Goal: Task Accomplishment & Management: Complete application form

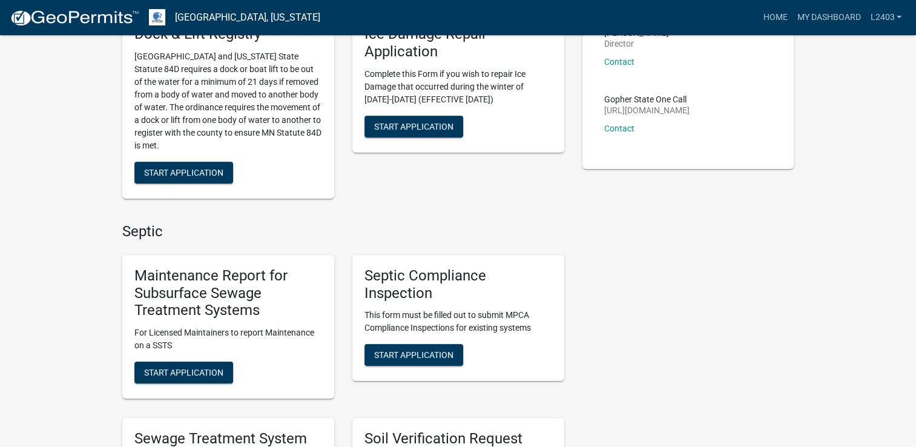
scroll to position [182, 0]
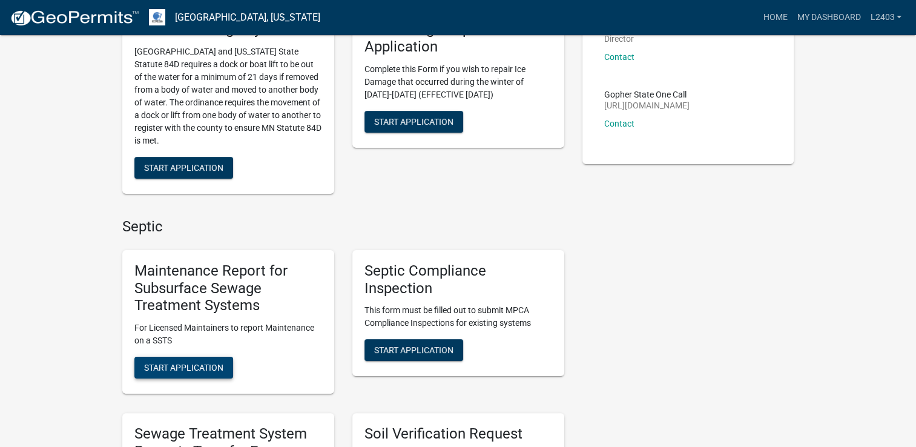
click at [180, 368] on span "Start Application" at bounding box center [183, 368] width 79 height 10
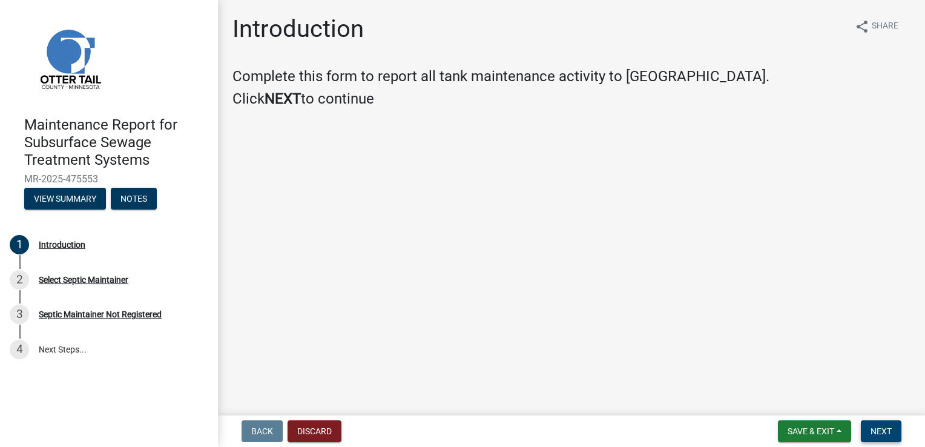
click at [894, 437] on button "Next" at bounding box center [881, 431] width 41 height 22
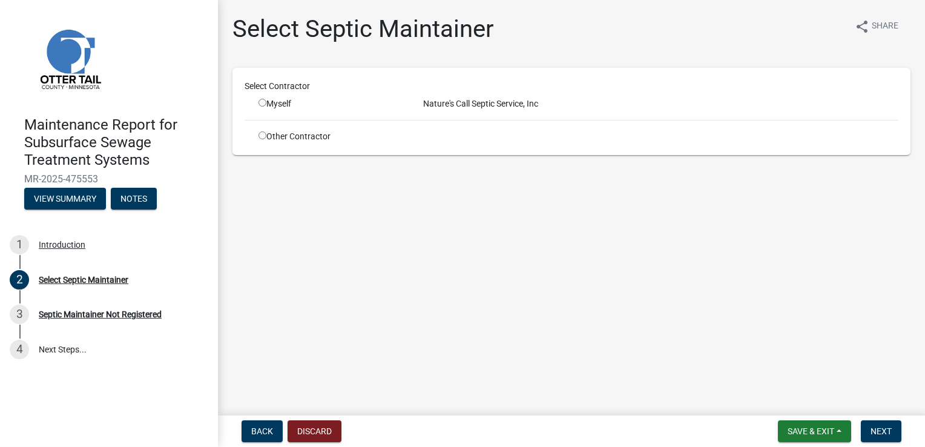
drag, startPoint x: 263, startPoint y: 105, endPoint x: 347, endPoint y: 107, distance: 83.6
click at [264, 105] on input "radio" at bounding box center [263, 103] width 8 height 8
radio input "true"
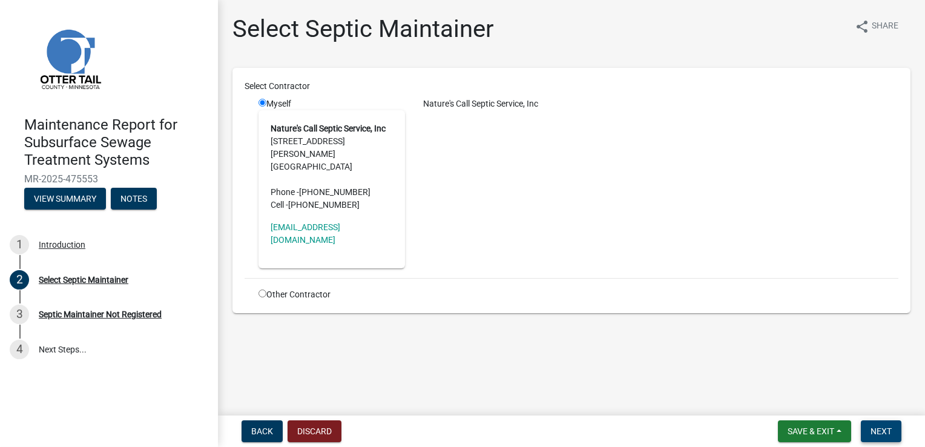
click at [888, 432] on span "Next" at bounding box center [881, 431] width 21 height 10
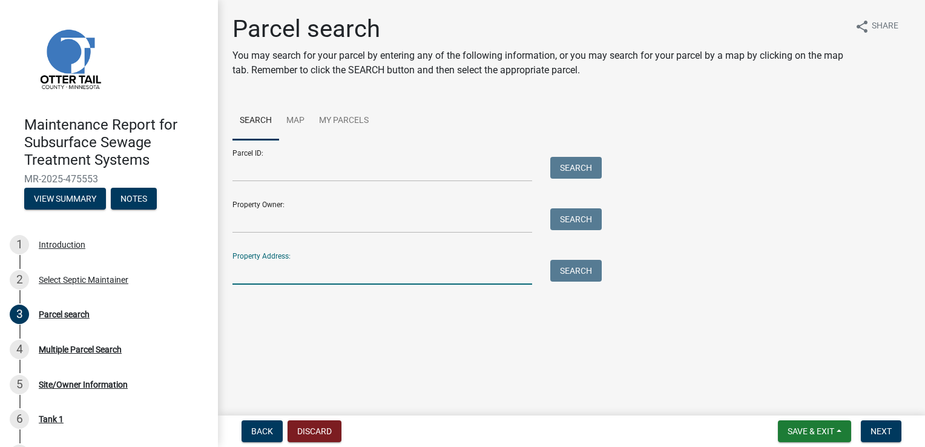
click at [249, 274] on input "Property Address:" at bounding box center [382, 272] width 300 height 25
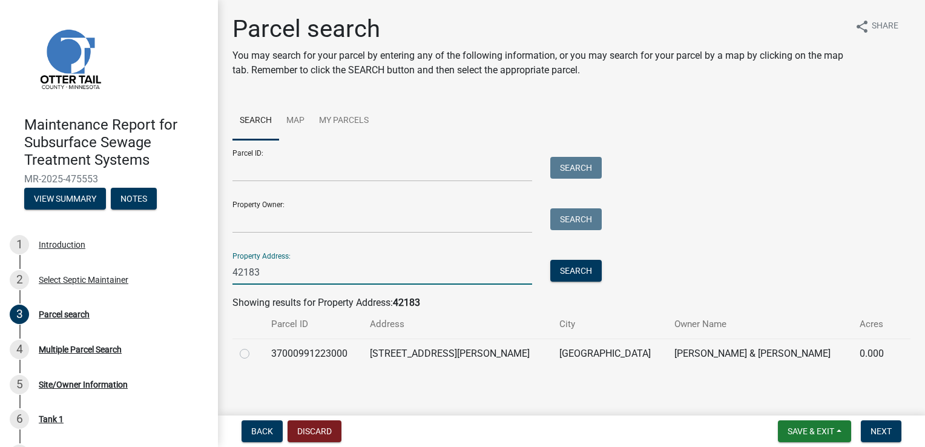
type input "42183"
click at [254, 346] on label at bounding box center [254, 346] width 0 height 0
click at [254, 354] on input "radio" at bounding box center [258, 350] width 8 height 8
radio input "true"
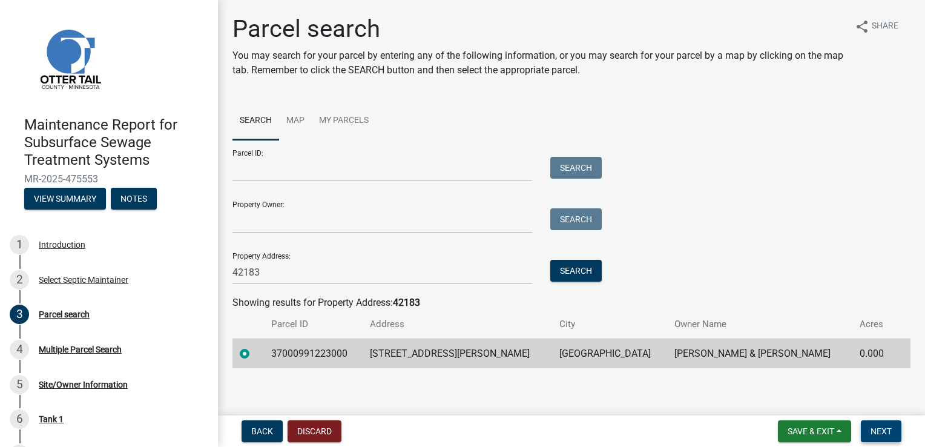
click at [867, 433] on button "Next" at bounding box center [881, 431] width 41 height 22
click at [873, 432] on span "Next" at bounding box center [881, 431] width 21 height 10
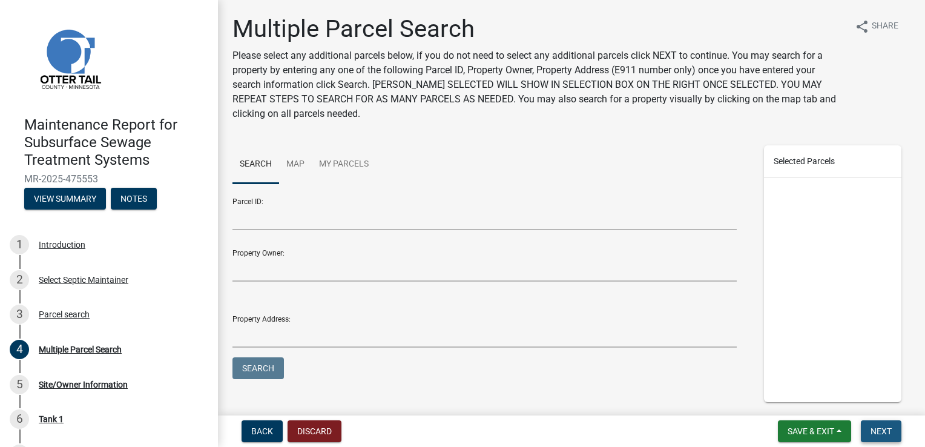
click at [873, 432] on span "Next" at bounding box center [881, 431] width 21 height 10
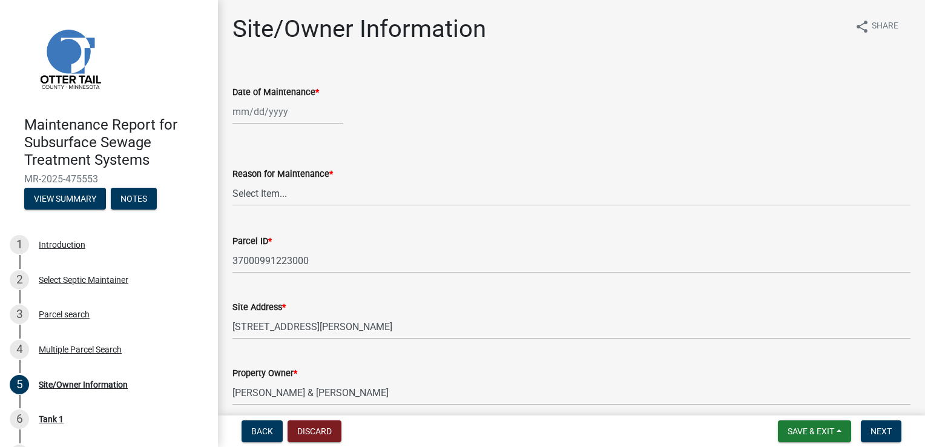
select select "9"
select select "2025"
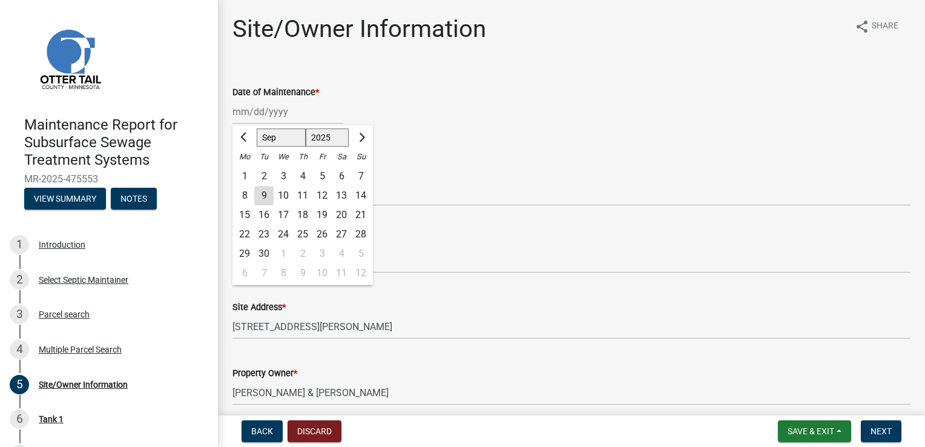
click at [271, 109] on div "[PERSON_NAME] Feb Mar Apr [PERSON_NAME][DATE] Oct Nov [DATE] 1526 1527 1528 152…" at bounding box center [287, 111] width 111 height 25
click at [246, 191] on div "8" at bounding box center [244, 195] width 19 height 19
type input "[DATE]"
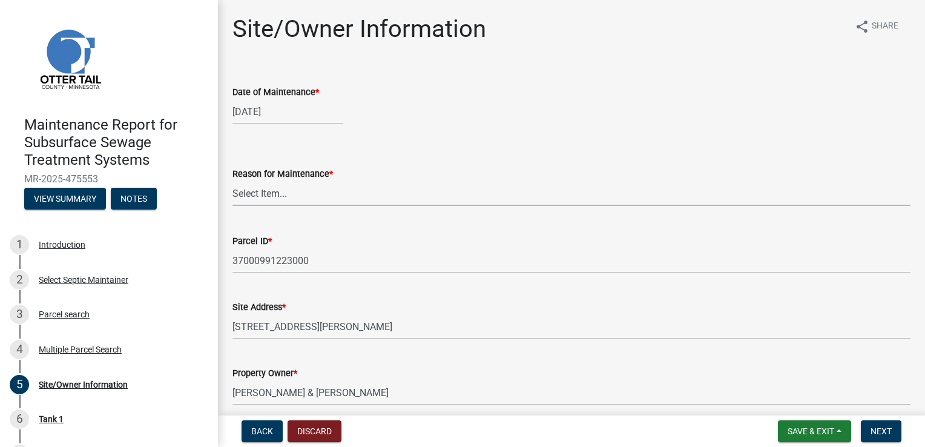
click at [240, 193] on select "Select Item... Called Routine Other" at bounding box center [571, 193] width 678 height 25
click at [232, 181] on select "Select Item... Called Routine Other" at bounding box center [571, 193] width 678 height 25
select select "3ac72b63-7b21-42e4-8192-806faae7a4f1"
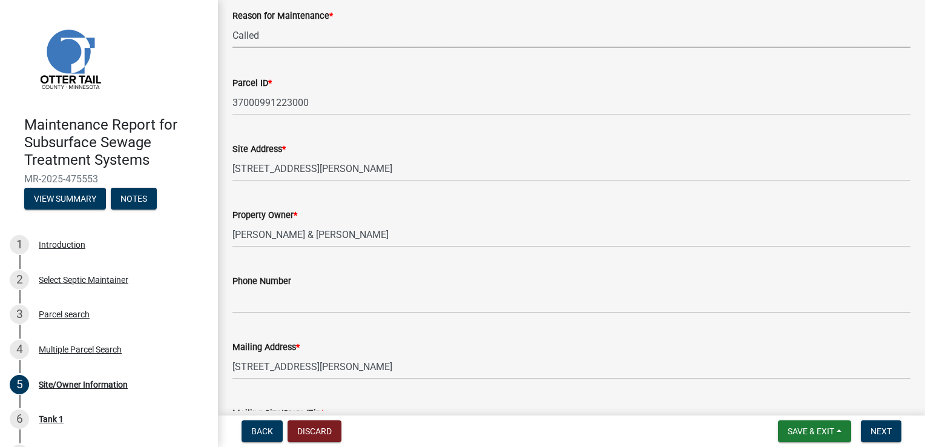
scroll to position [182, 0]
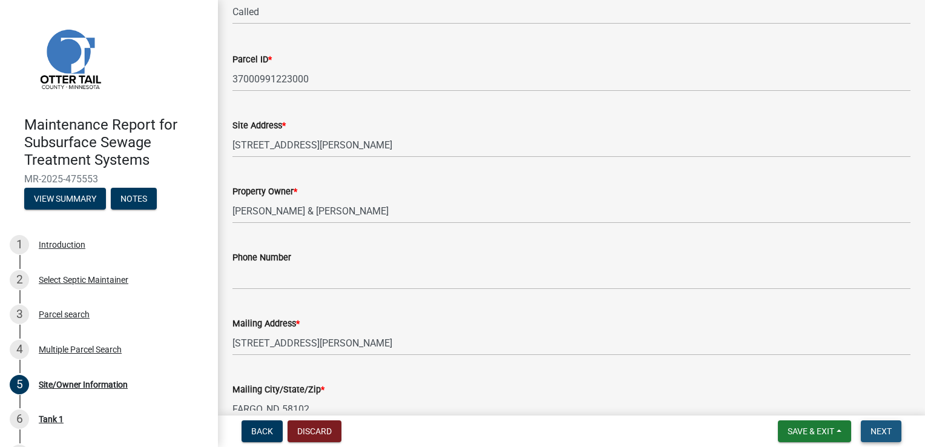
click at [885, 434] on span "Next" at bounding box center [881, 431] width 21 height 10
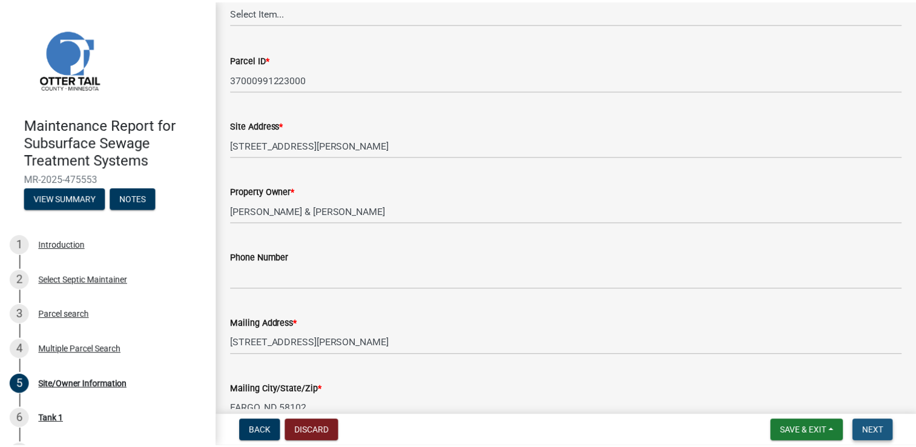
scroll to position [0, 0]
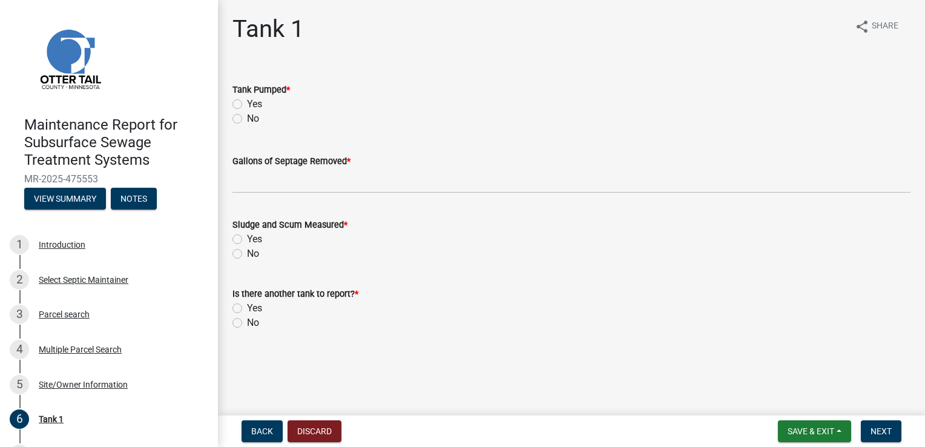
click at [254, 107] on label "Yes" at bounding box center [254, 104] width 15 height 15
click at [254, 105] on input "Yes" at bounding box center [251, 101] width 8 height 8
radio input "true"
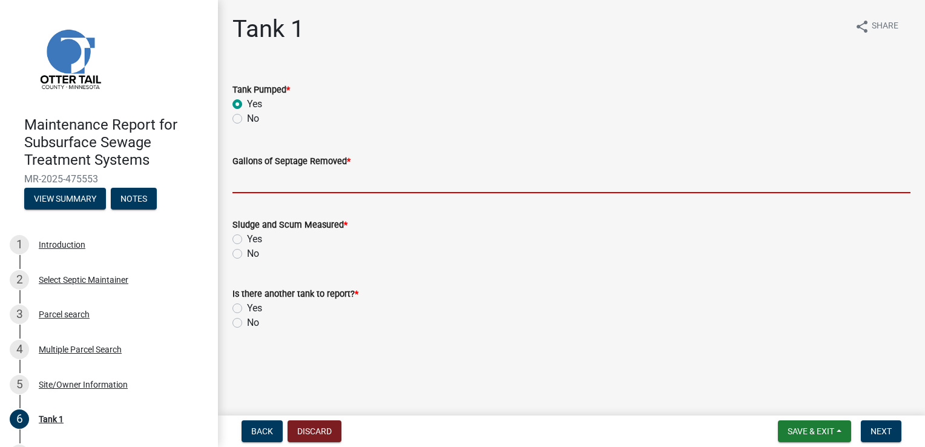
click at [255, 173] on input "Gallons of Septage Removed *" at bounding box center [571, 180] width 678 height 25
type input "1000"
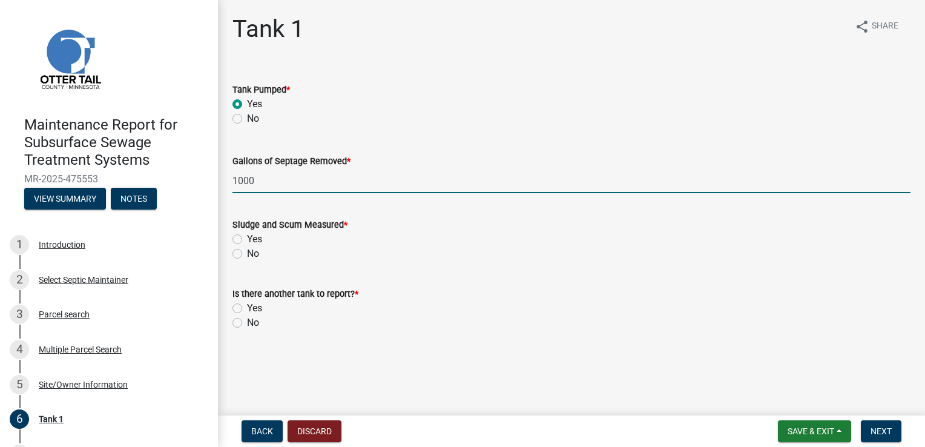
click at [258, 239] on label "Yes" at bounding box center [254, 239] width 15 height 15
click at [255, 239] on input "Yes" at bounding box center [251, 236] width 8 height 8
radio input "true"
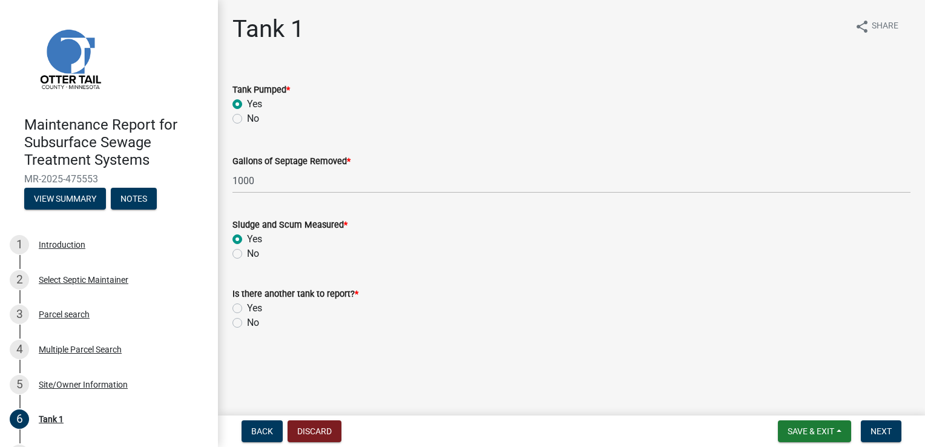
click at [253, 320] on label "No" at bounding box center [253, 322] width 12 height 15
click at [253, 320] on input "No" at bounding box center [251, 319] width 8 height 8
radio input "true"
click at [876, 429] on span "Next" at bounding box center [881, 431] width 21 height 10
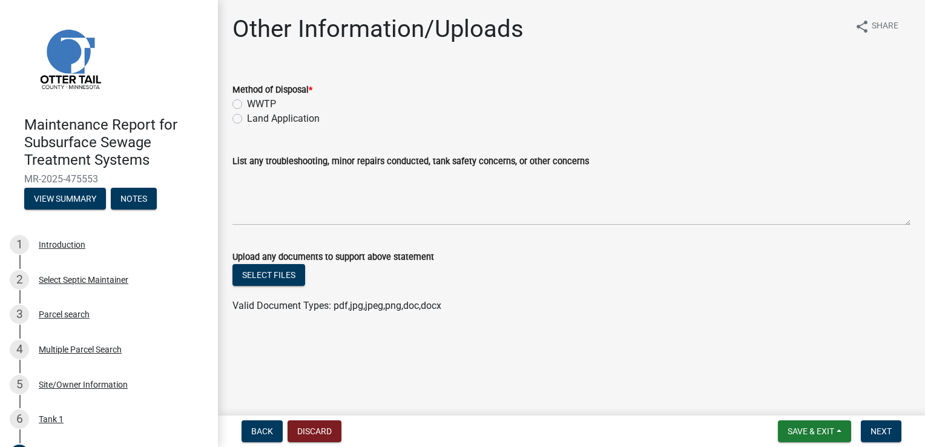
click at [277, 116] on label "Land Application" at bounding box center [283, 118] width 73 height 15
click at [255, 116] on input "Land Application" at bounding box center [251, 115] width 8 height 8
radio input "true"
click at [255, 103] on label "WWTP" at bounding box center [261, 104] width 29 height 15
click at [255, 103] on input "WWTP" at bounding box center [251, 101] width 8 height 8
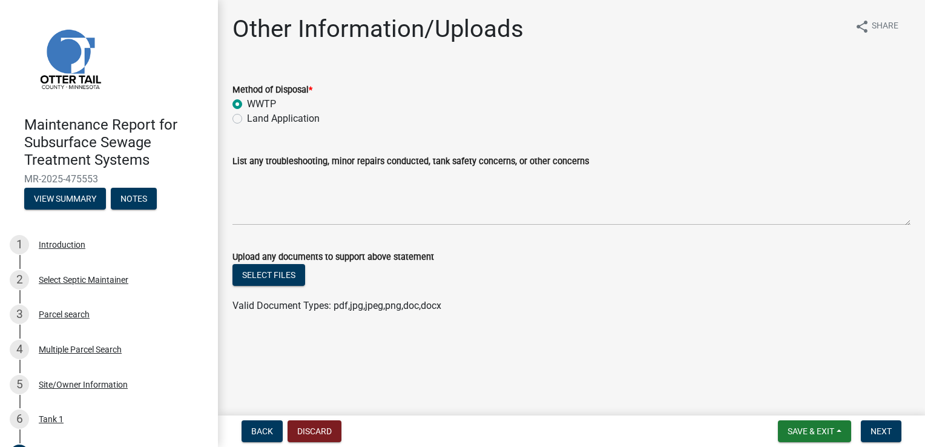
radio input "true"
click at [875, 431] on span "Next" at bounding box center [881, 431] width 21 height 10
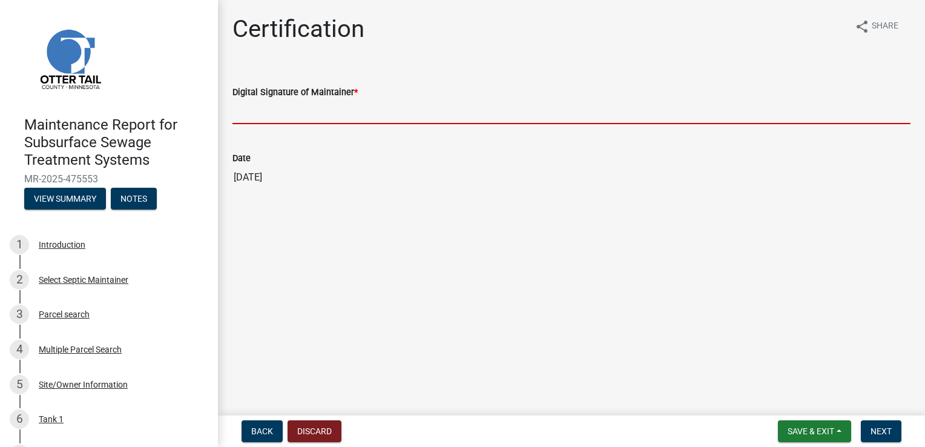
click at [265, 113] on input "Digital Signature of Maintainer *" at bounding box center [571, 111] width 678 height 25
type input "[PERSON_NAME]"
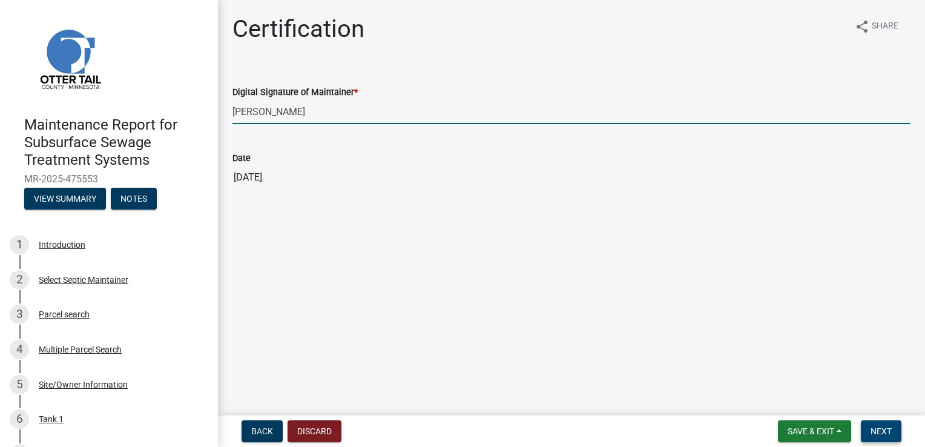
click at [876, 426] on span "Next" at bounding box center [881, 431] width 21 height 10
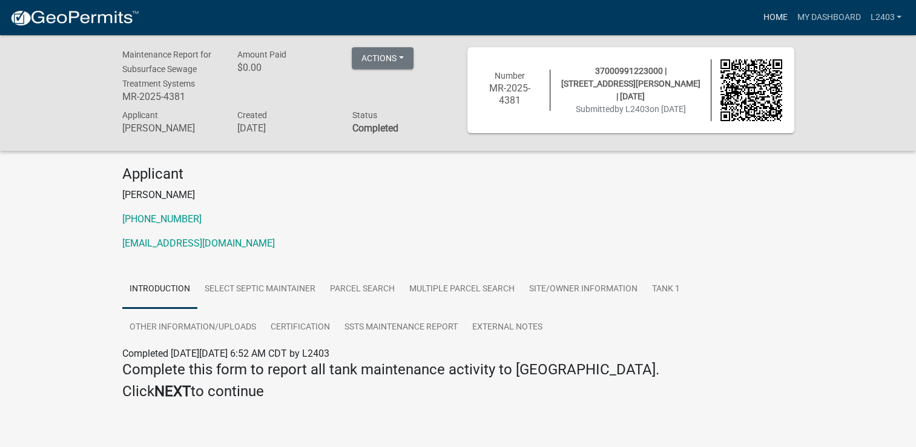
click at [773, 11] on link "Home" at bounding box center [775, 17] width 34 height 23
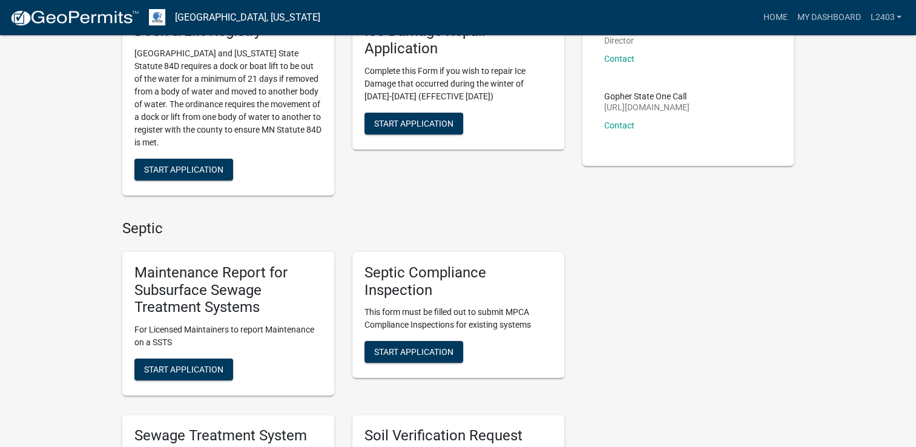
scroll to position [182, 0]
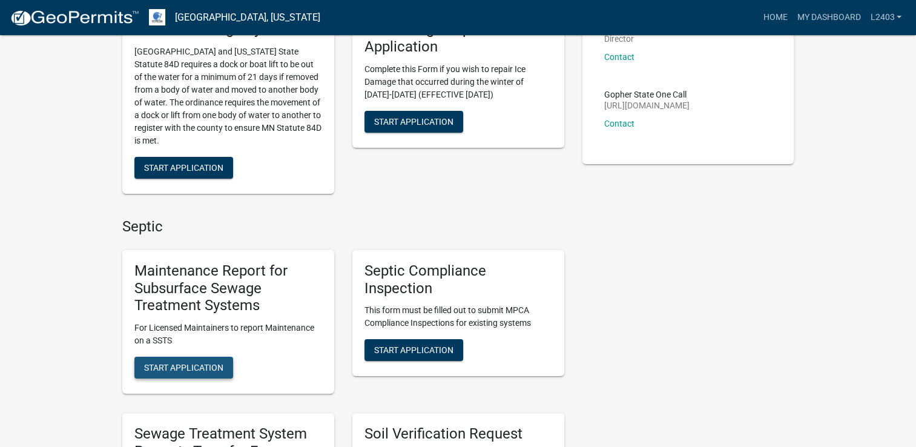
click at [196, 369] on span "Start Application" at bounding box center [183, 368] width 79 height 10
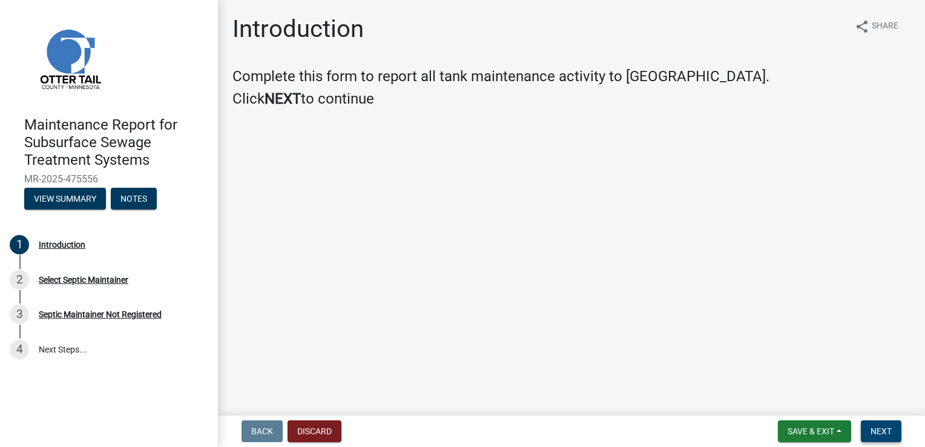
click at [883, 431] on span "Next" at bounding box center [881, 431] width 21 height 10
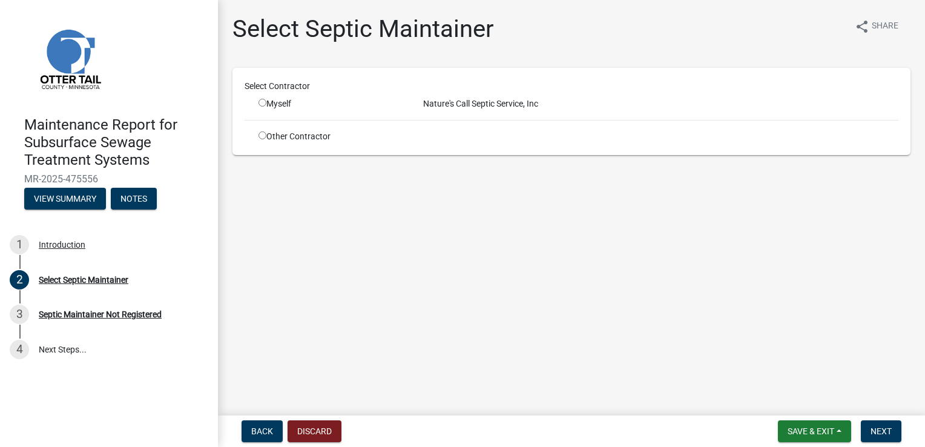
click at [262, 103] on input "radio" at bounding box center [263, 103] width 8 height 8
radio input "true"
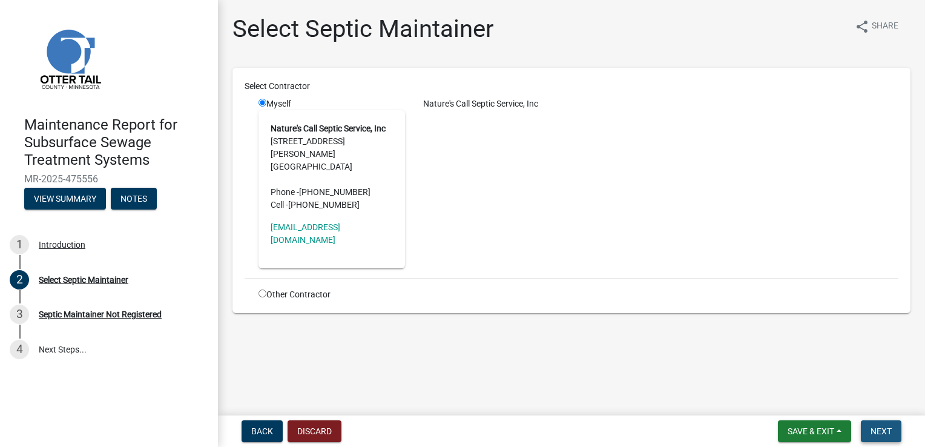
click at [877, 429] on span "Next" at bounding box center [881, 431] width 21 height 10
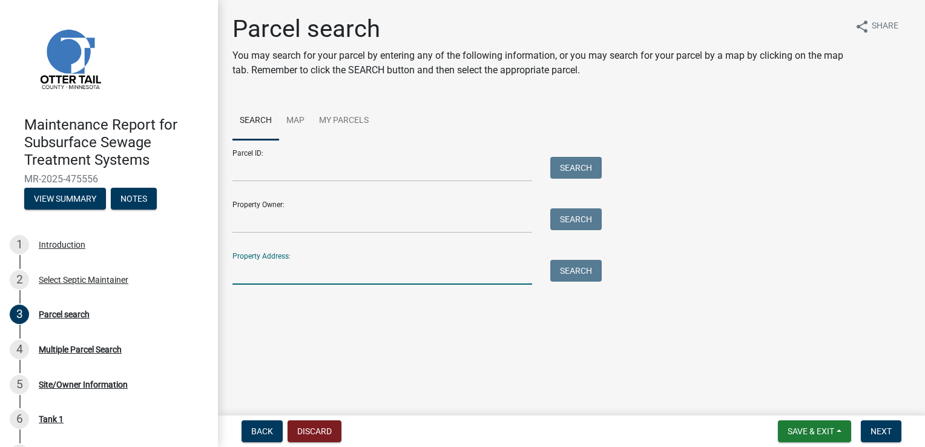
click at [266, 269] on input "Property Address:" at bounding box center [382, 272] width 300 height 25
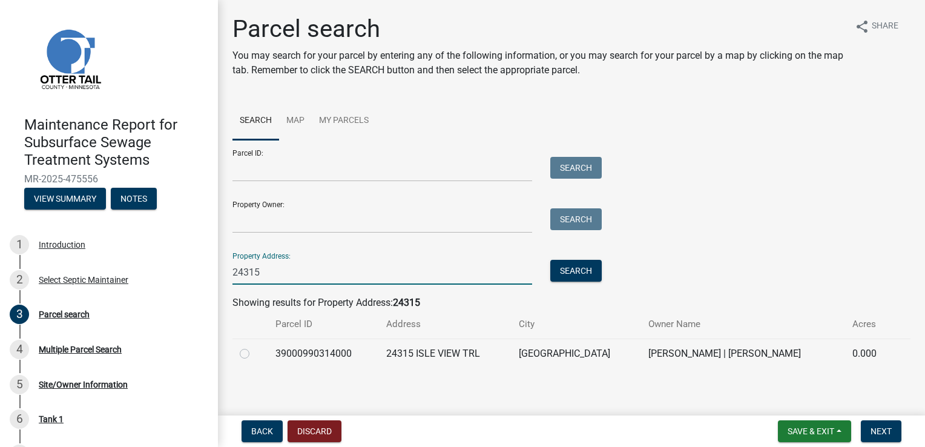
type input "24315"
click at [254, 346] on label at bounding box center [254, 346] width 0 height 0
click at [254, 353] on input "radio" at bounding box center [258, 350] width 8 height 8
radio input "true"
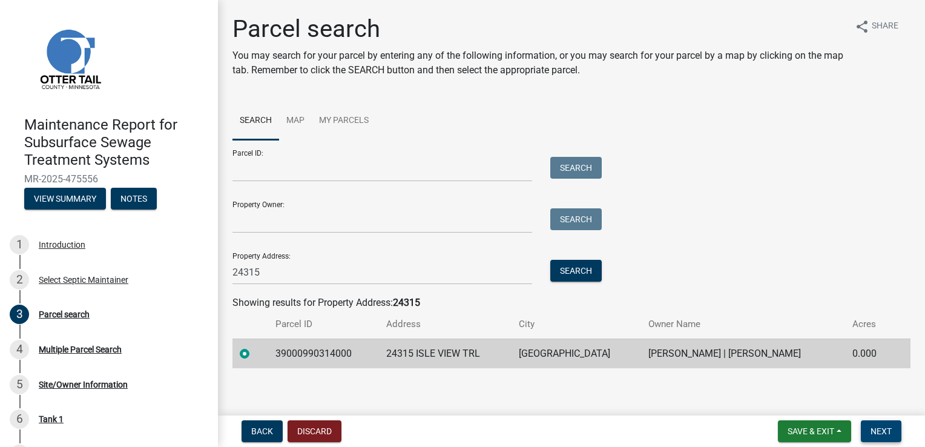
click at [878, 427] on span "Next" at bounding box center [881, 431] width 21 height 10
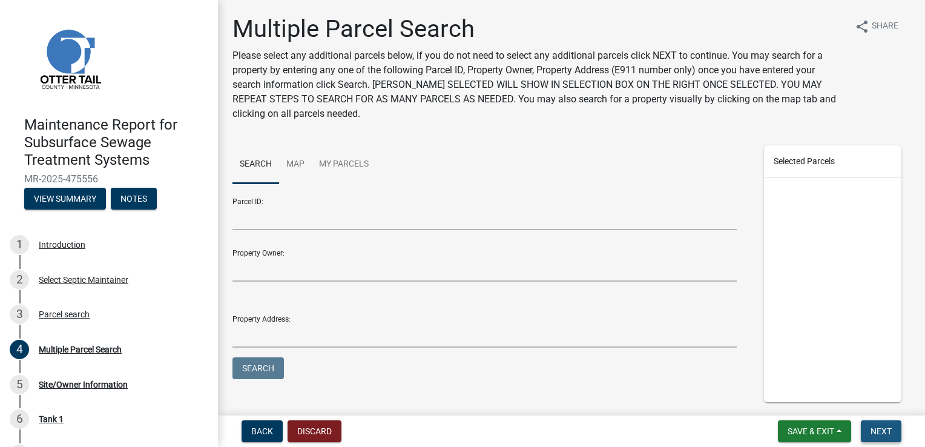
click at [878, 427] on span "Next" at bounding box center [881, 431] width 21 height 10
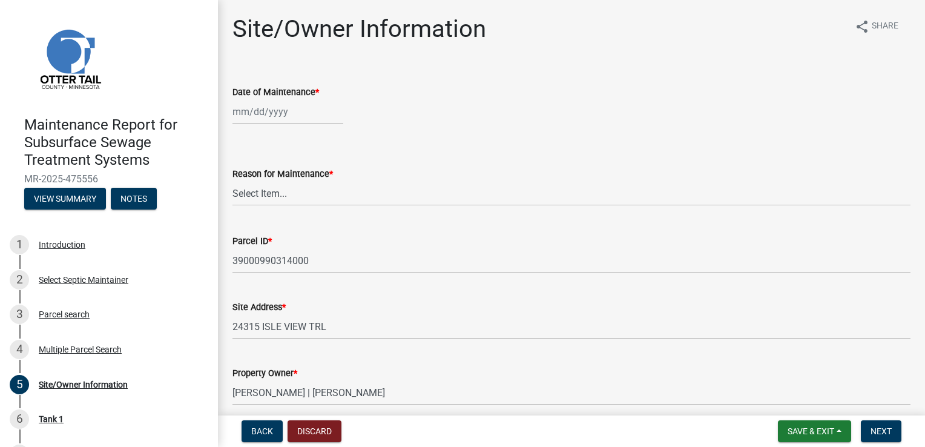
click at [254, 113] on div at bounding box center [287, 111] width 111 height 25
select select "9"
select select "2025"
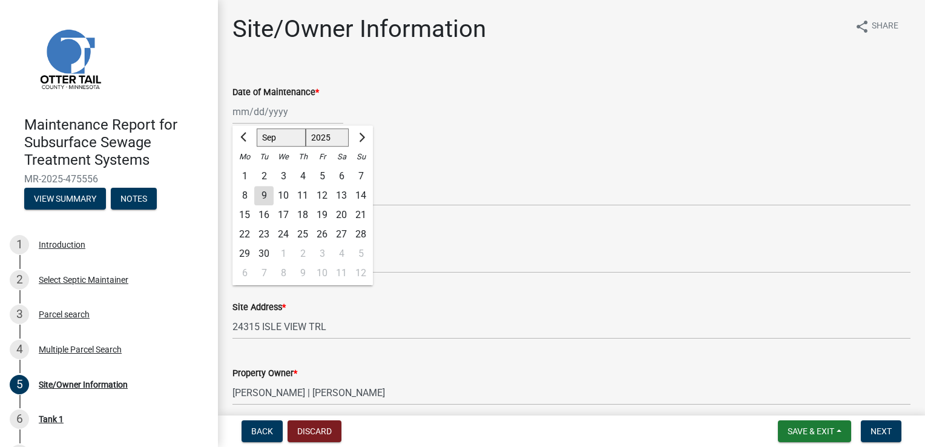
click at [241, 194] on div "8" at bounding box center [244, 195] width 19 height 19
type input "[DATE]"
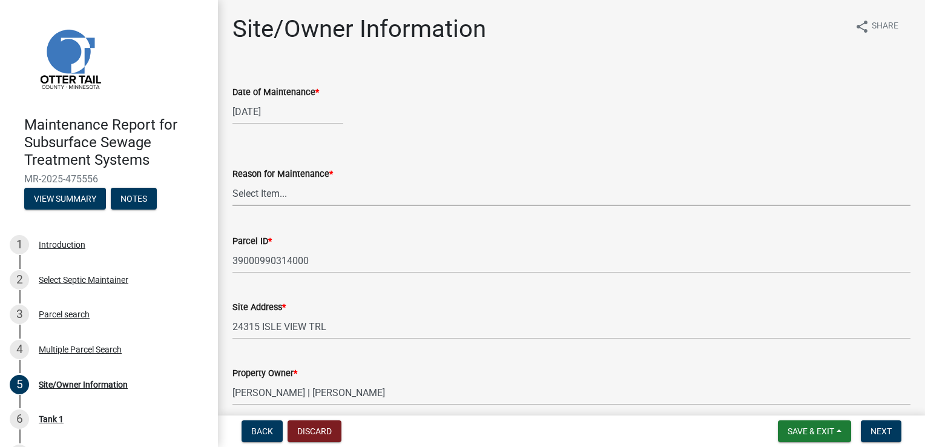
click at [248, 197] on select "Select Item... Called Routine Other" at bounding box center [571, 193] width 678 height 25
click at [232, 181] on select "Select Item... Called Routine Other" at bounding box center [571, 193] width 678 height 25
select select "3ac72b63-7b21-42e4-8192-806faae7a4f1"
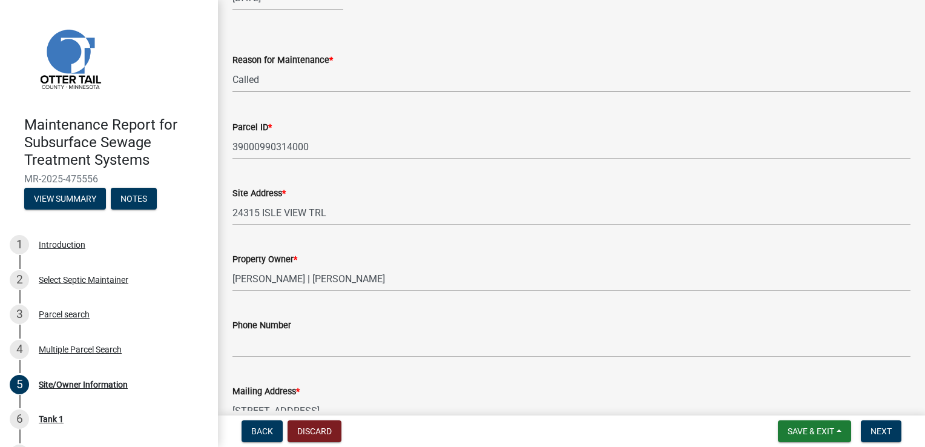
scroll to position [121, 0]
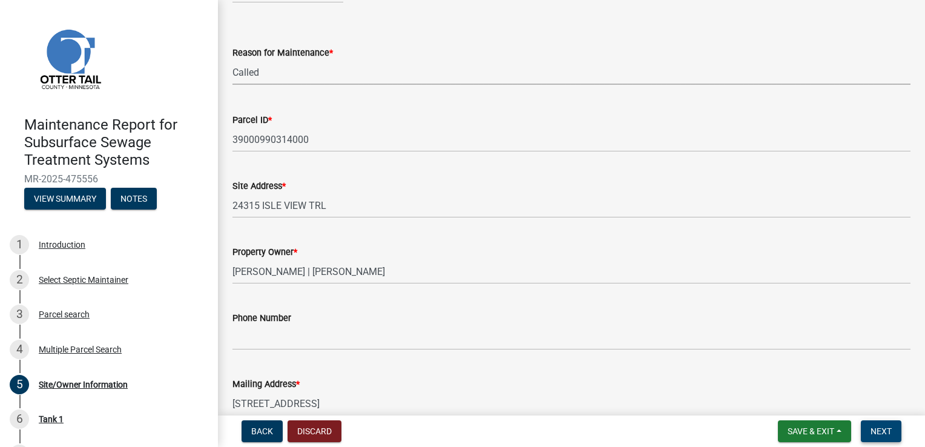
click at [871, 427] on span "Next" at bounding box center [881, 431] width 21 height 10
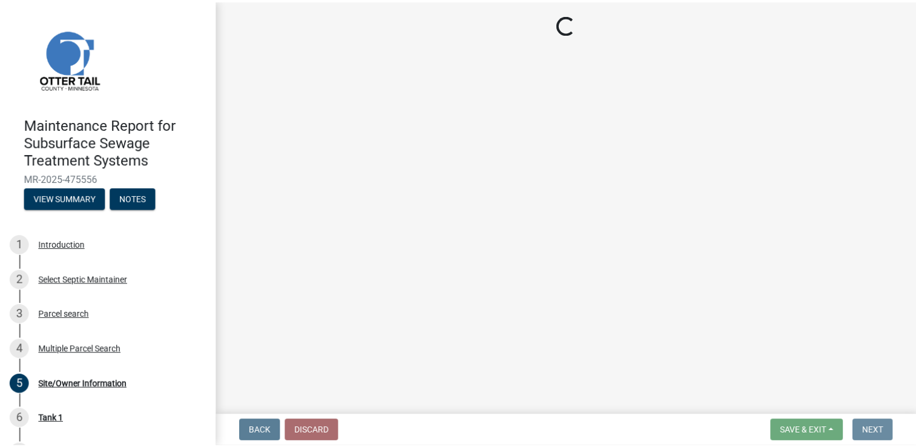
scroll to position [0, 0]
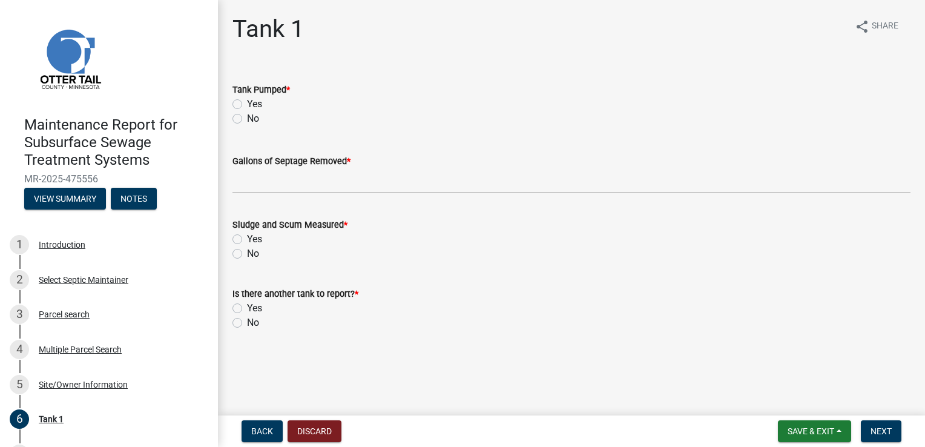
click at [252, 105] on label "Yes" at bounding box center [254, 104] width 15 height 15
click at [252, 105] on input "Yes" at bounding box center [251, 101] width 8 height 8
radio input "true"
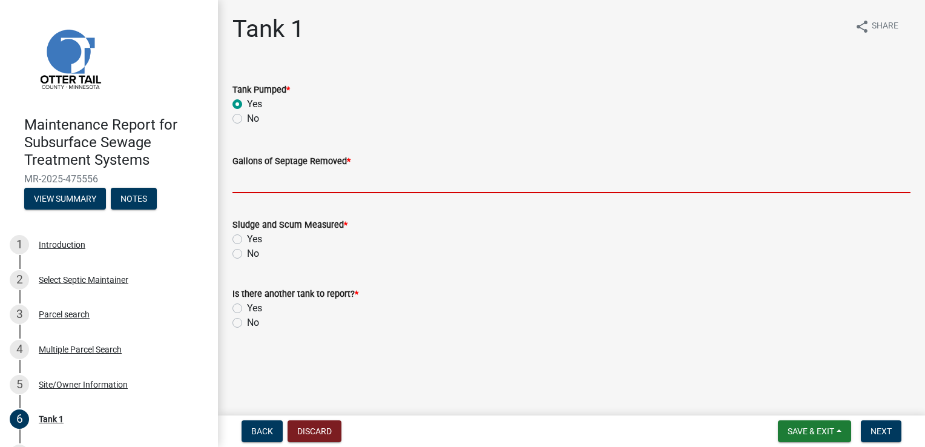
click at [259, 182] on input "Gallons of Septage Removed *" at bounding box center [571, 180] width 678 height 25
type input "1500"
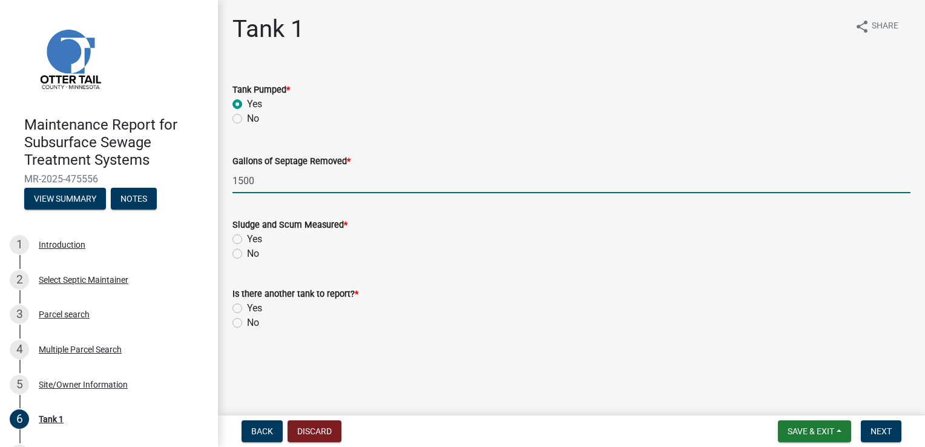
click at [254, 242] on label "Yes" at bounding box center [254, 239] width 15 height 15
click at [254, 240] on input "Yes" at bounding box center [251, 236] width 8 height 8
radio input "true"
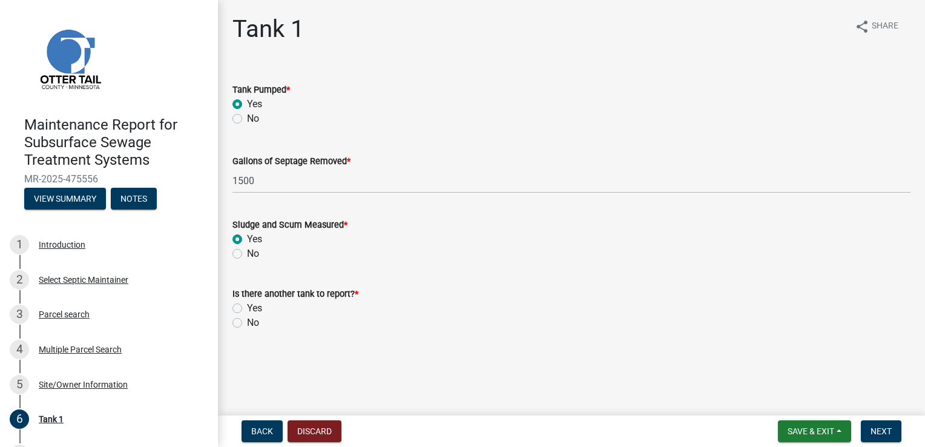
click at [270, 329] on div "No" at bounding box center [571, 322] width 678 height 15
click at [250, 321] on label "No" at bounding box center [253, 322] width 12 height 15
click at [250, 321] on input "No" at bounding box center [251, 319] width 8 height 8
radio input "true"
click at [881, 430] on span "Next" at bounding box center [881, 431] width 21 height 10
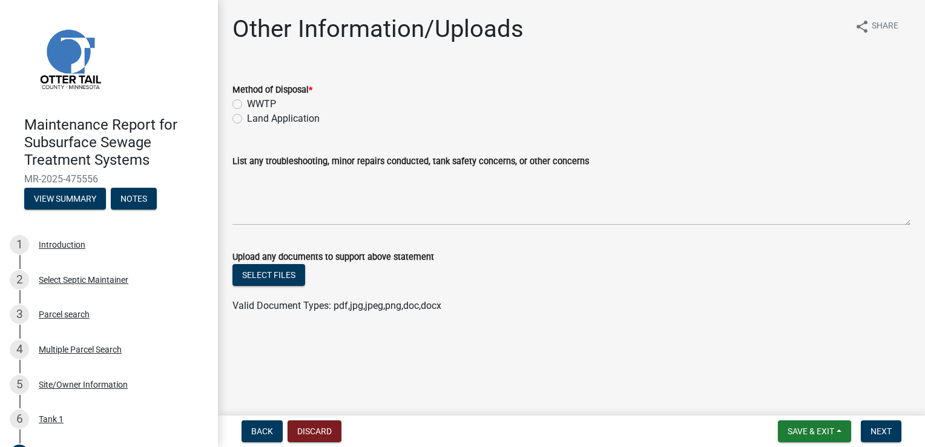
click at [271, 103] on label "WWTP" at bounding box center [261, 104] width 29 height 15
click at [255, 103] on input "WWTP" at bounding box center [251, 101] width 8 height 8
radio input "true"
click at [889, 432] on span "Next" at bounding box center [881, 431] width 21 height 10
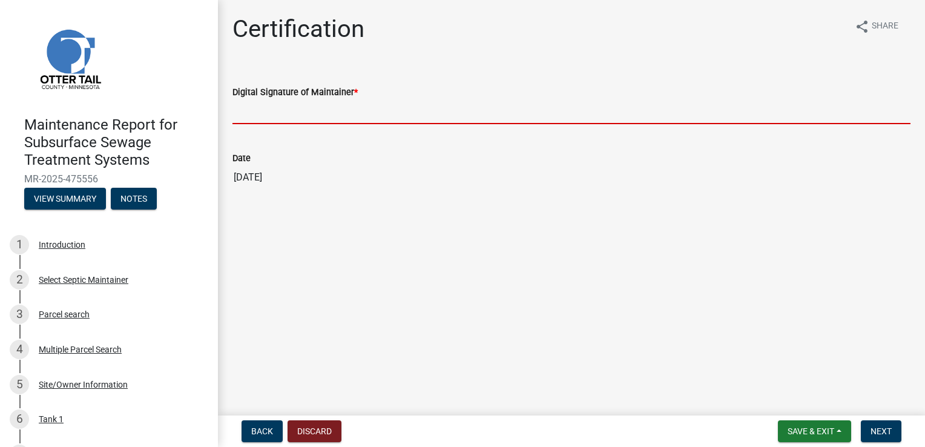
click at [290, 114] on input "Digital Signature of Maintainer *" at bounding box center [571, 111] width 678 height 25
type input "[PERSON_NAME]"
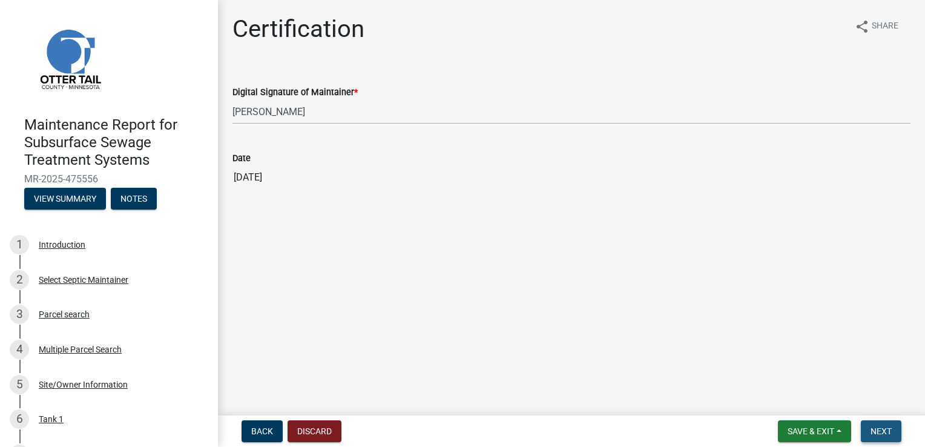
click at [876, 438] on button "Next" at bounding box center [881, 431] width 41 height 22
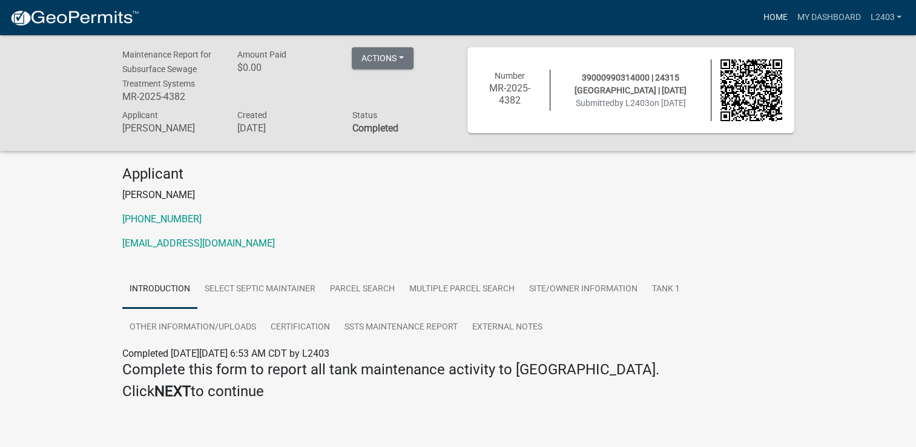
click at [779, 20] on link "Home" at bounding box center [775, 17] width 34 height 23
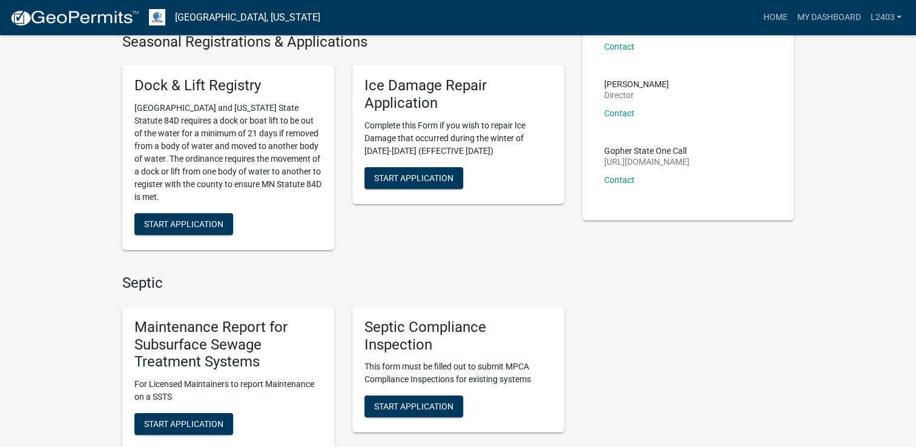
scroll to position [182, 0]
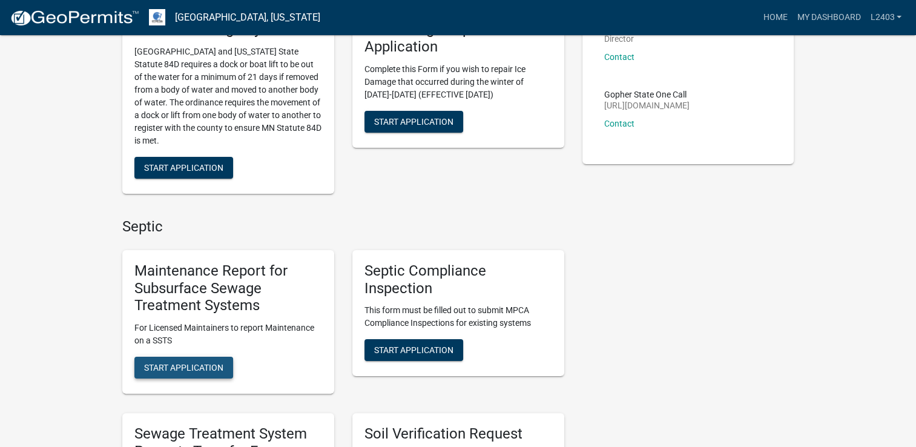
click at [196, 371] on span "Start Application" at bounding box center [183, 368] width 79 height 10
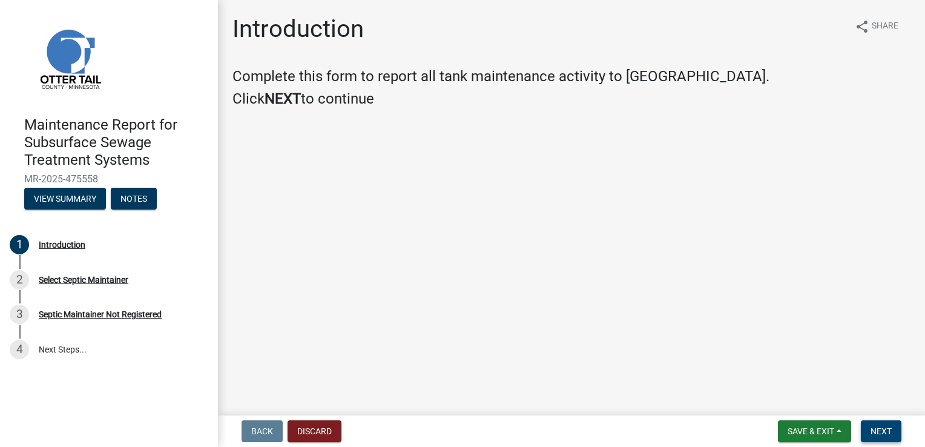
click at [874, 435] on span "Next" at bounding box center [881, 431] width 21 height 10
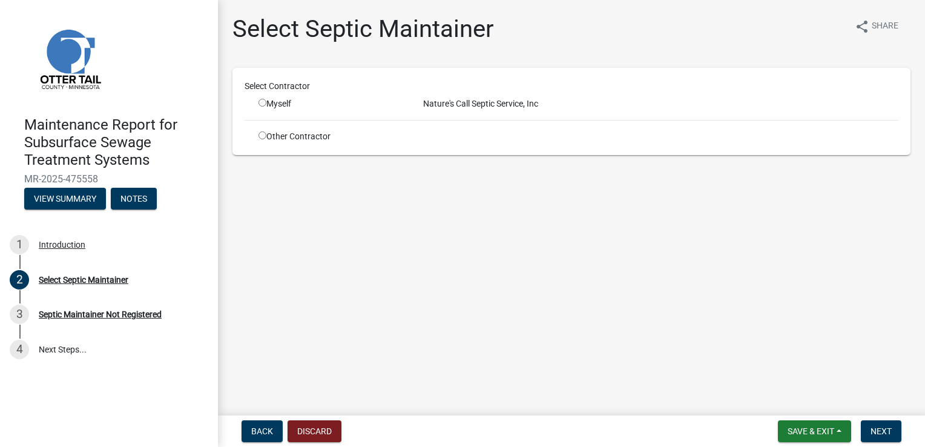
click at [281, 105] on div "Myself" at bounding box center [332, 103] width 147 height 13
click at [263, 104] on input "radio" at bounding box center [263, 103] width 8 height 8
radio input "true"
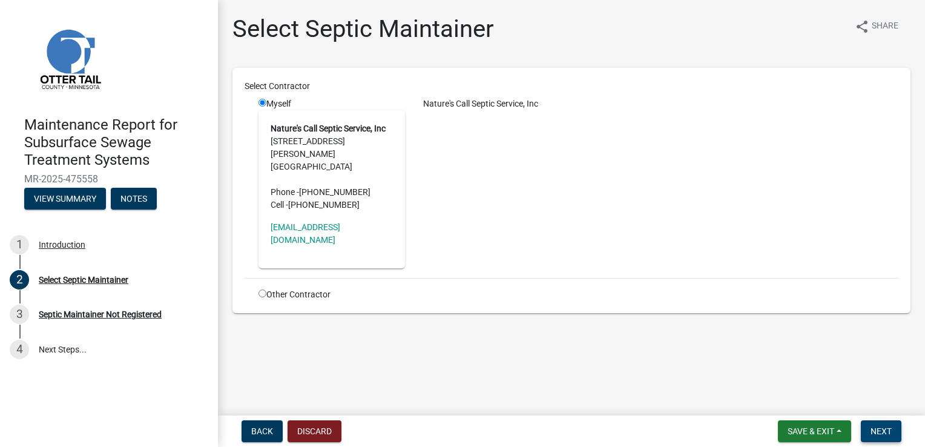
click at [879, 430] on span "Next" at bounding box center [881, 431] width 21 height 10
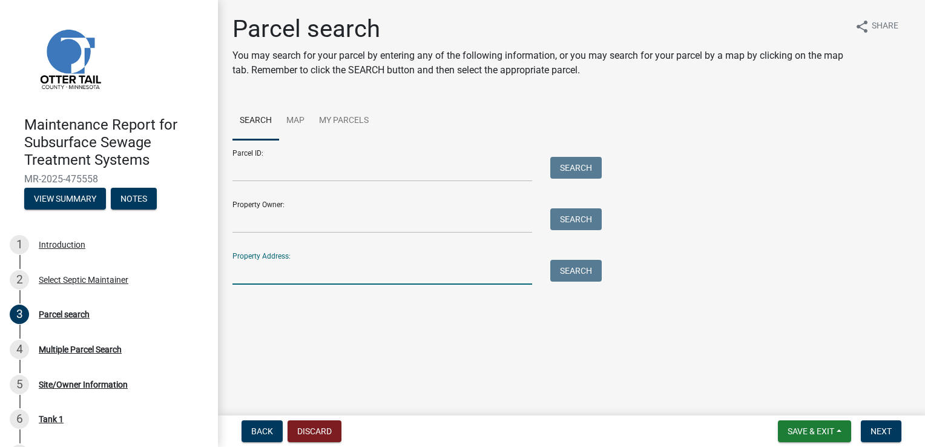
click at [283, 270] on input "Property Address:" at bounding box center [382, 272] width 300 height 25
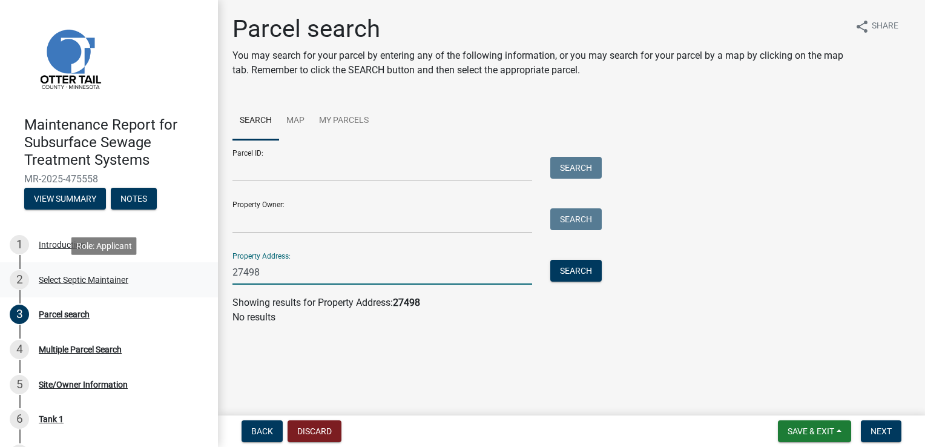
drag, startPoint x: 266, startPoint y: 274, endPoint x: 198, endPoint y: 268, distance: 68.7
click at [198, 268] on div "Maintenance Report for Subsurface Sewage Treatment Systems MR-2025-475558 View …" at bounding box center [462, 223] width 925 height 447
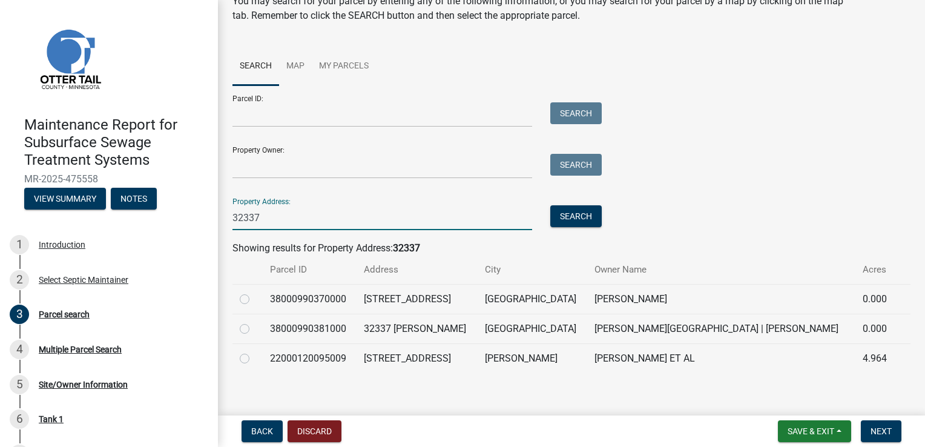
scroll to position [63, 0]
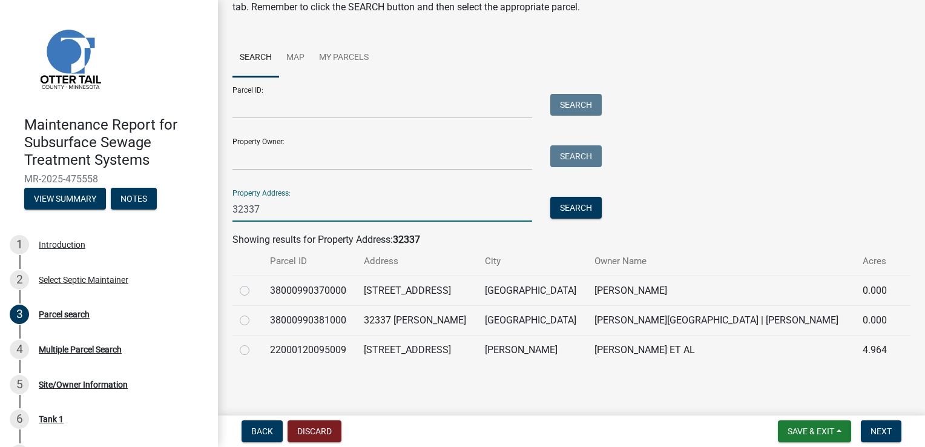
type input "32337"
click at [254, 343] on label at bounding box center [254, 343] width 0 height 0
click at [254, 350] on input "radio" at bounding box center [258, 347] width 8 height 8
radio input "true"
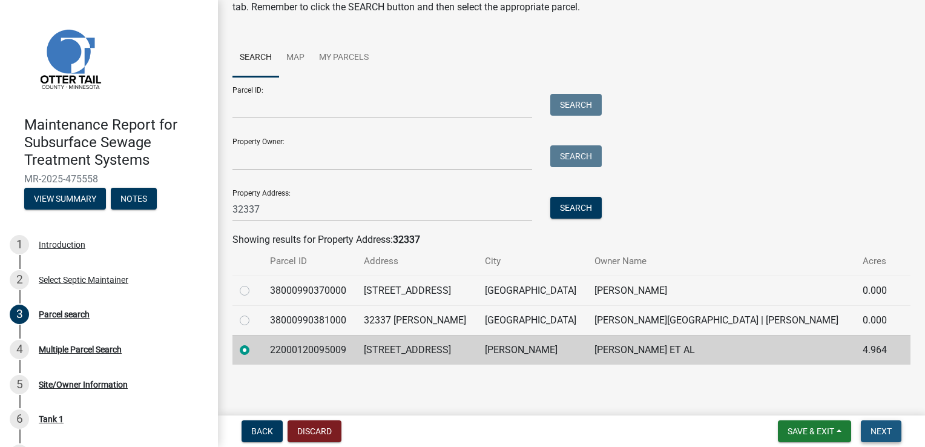
click at [881, 433] on span "Next" at bounding box center [881, 431] width 21 height 10
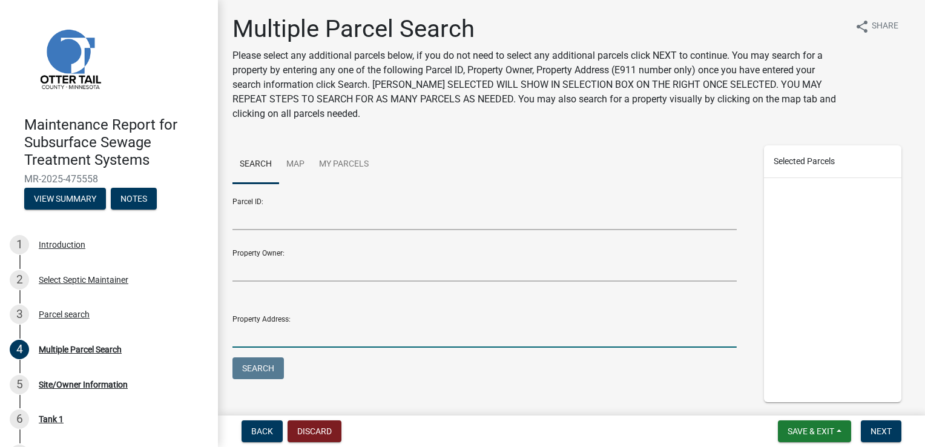
click at [268, 334] on input "Property Address:" at bounding box center [484, 335] width 504 height 25
click at [882, 431] on span "Next" at bounding box center [881, 431] width 21 height 10
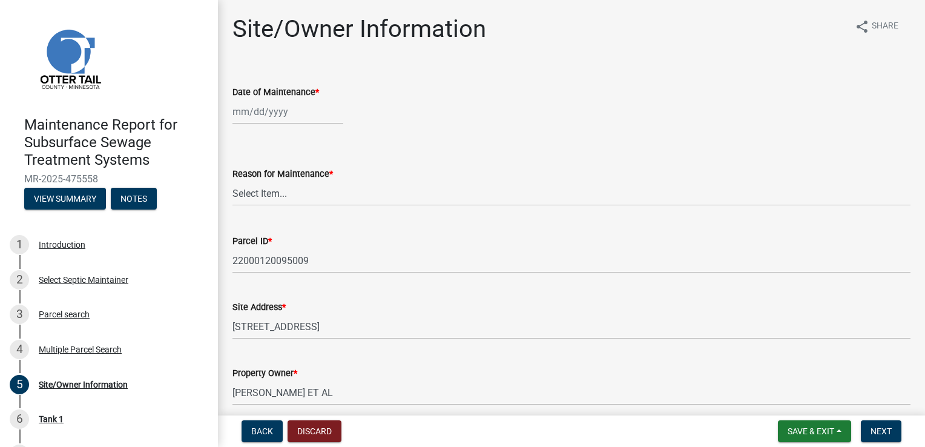
click at [249, 117] on div at bounding box center [287, 111] width 111 height 25
select select "9"
select select "2025"
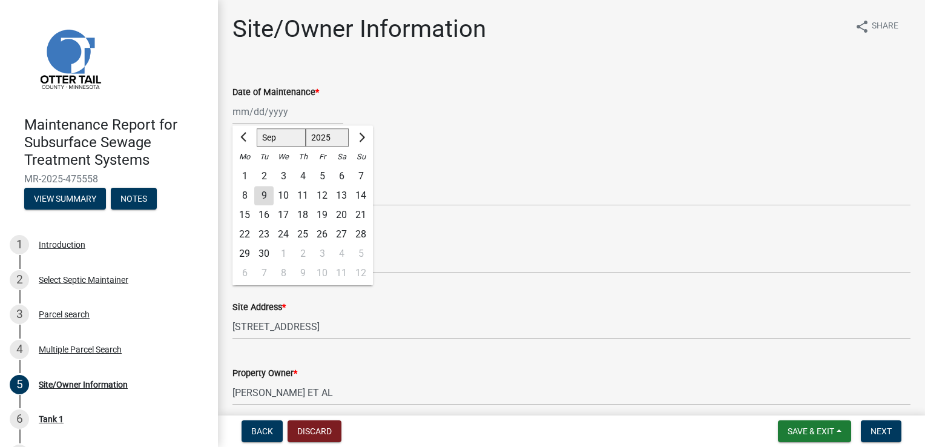
click at [340, 180] on div "6" at bounding box center [341, 175] width 19 height 19
type input "[DATE]"
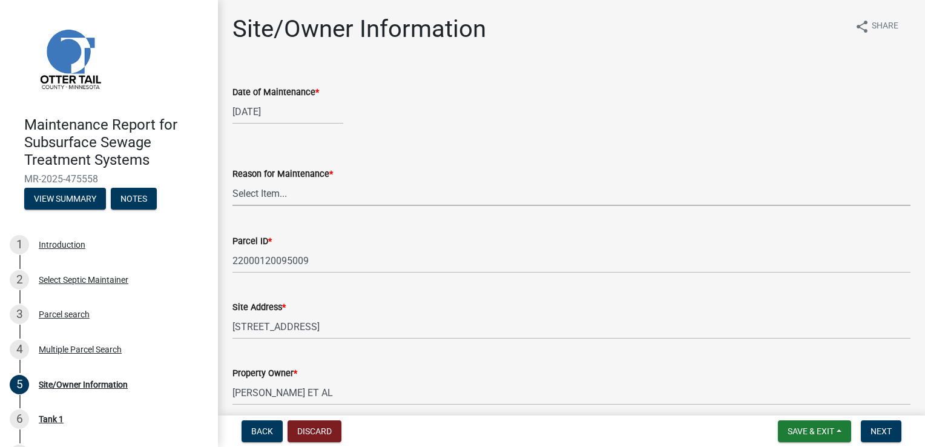
drag, startPoint x: 238, startPoint y: 194, endPoint x: 239, endPoint y: 201, distance: 7.3
click at [238, 194] on select "Select Item... Called Routine Other" at bounding box center [571, 193] width 678 height 25
click at [232, 181] on select "Select Item... Called Routine Other" at bounding box center [571, 193] width 678 height 25
select select "3ac72b63-7b21-42e4-8192-806faae7a4f1"
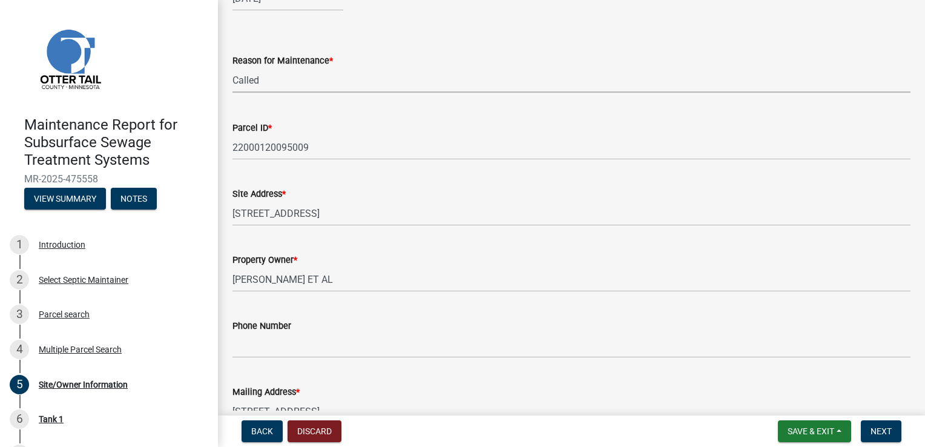
scroll to position [121, 0]
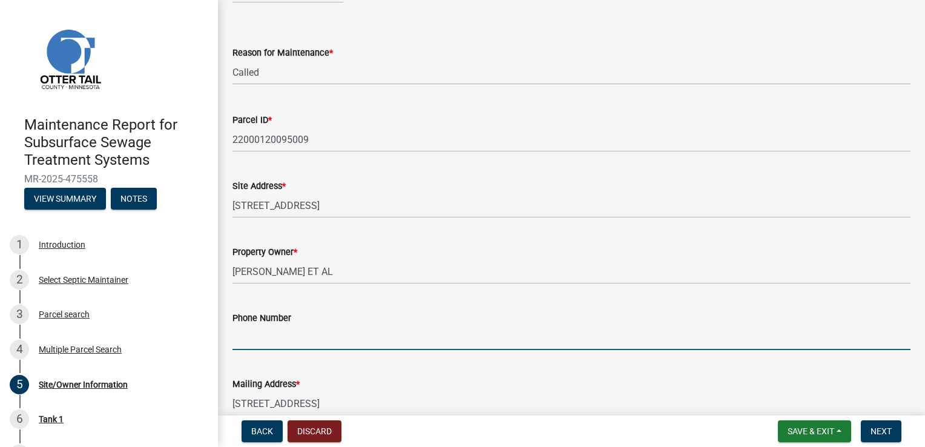
click at [285, 333] on input "Phone Number" at bounding box center [571, 337] width 678 height 25
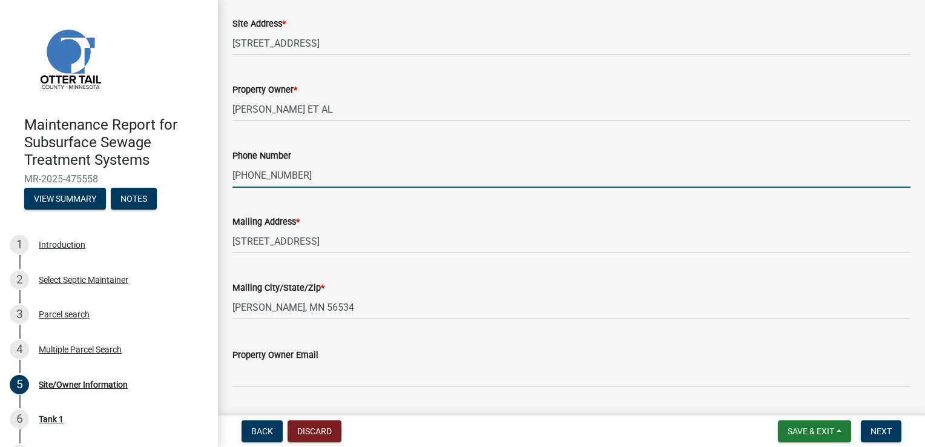
scroll to position [303, 0]
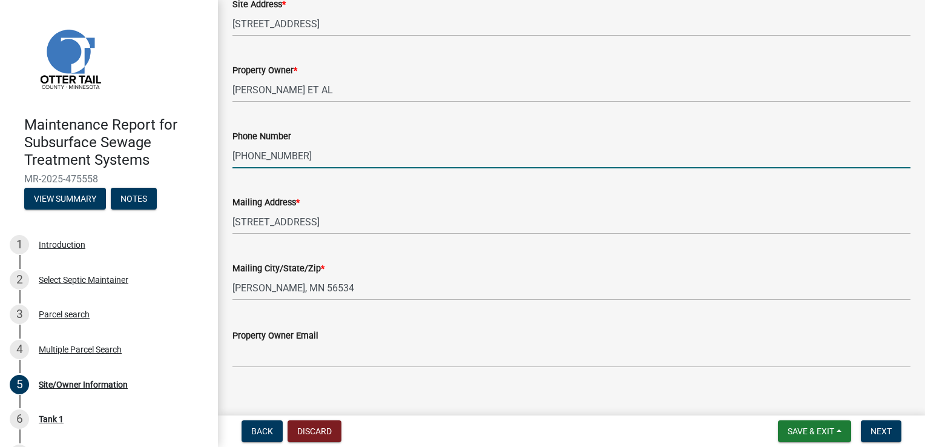
type input "[PHONE_NUMBER]"
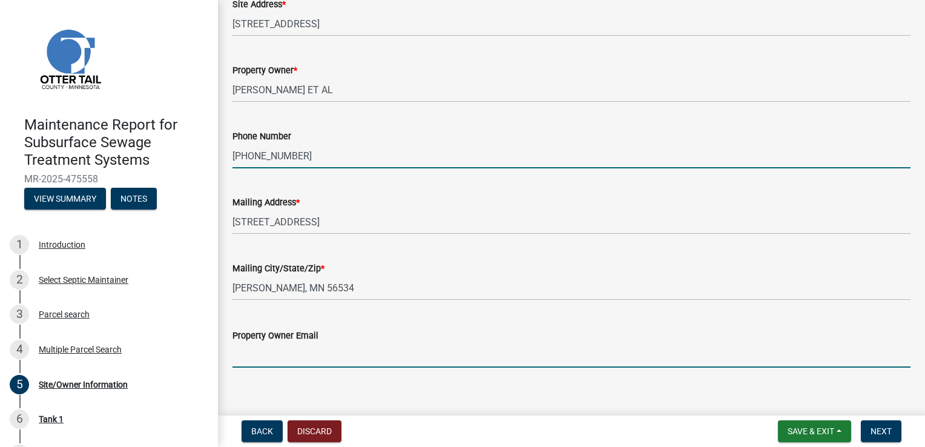
click at [281, 360] on input "Property Owner Email" at bounding box center [571, 355] width 678 height 25
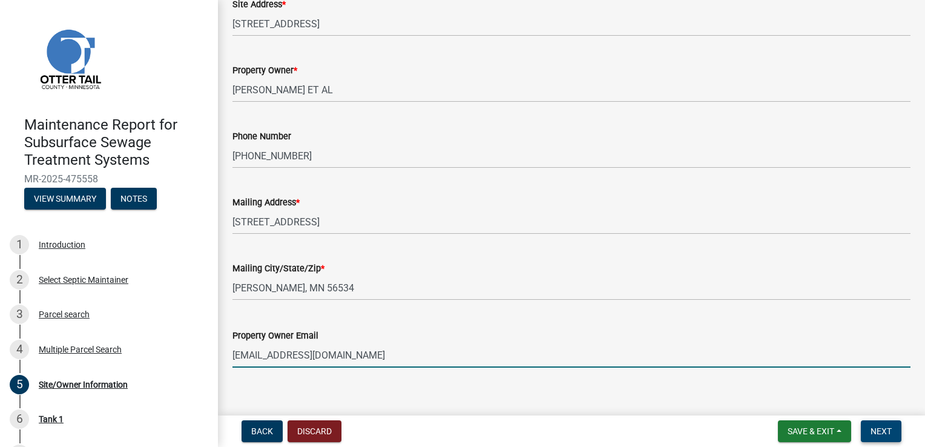
type input "[EMAIL_ADDRESS][DOMAIN_NAME]"
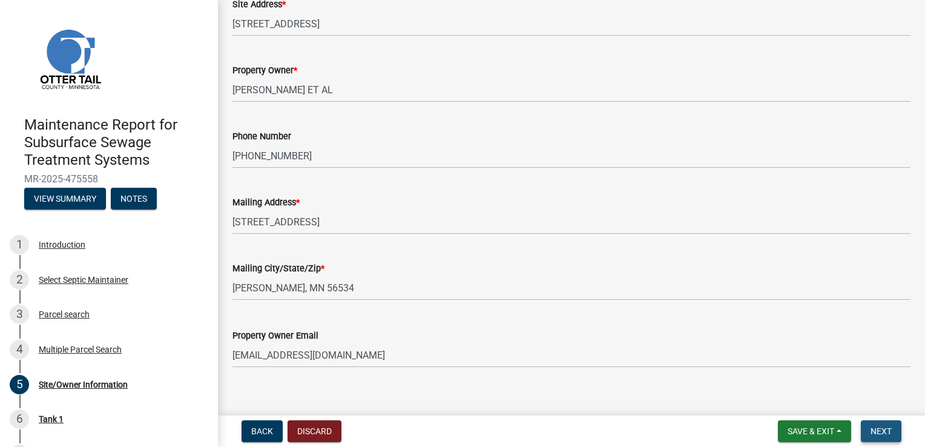
click at [891, 432] on span "Next" at bounding box center [881, 431] width 21 height 10
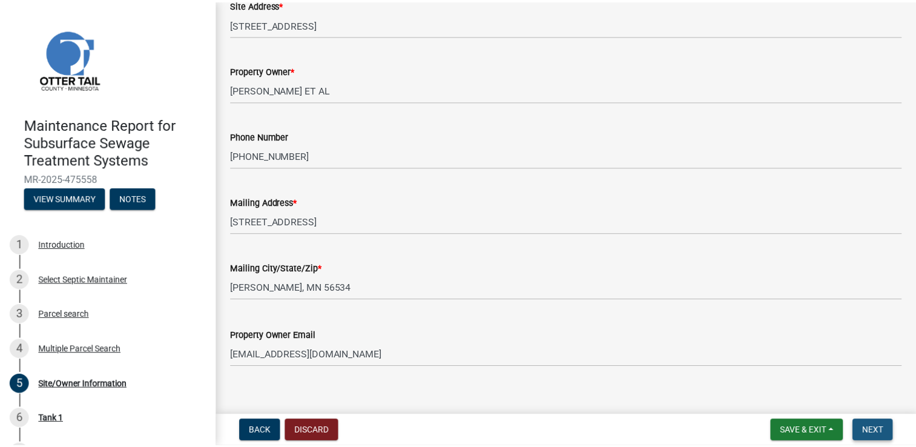
scroll to position [0, 0]
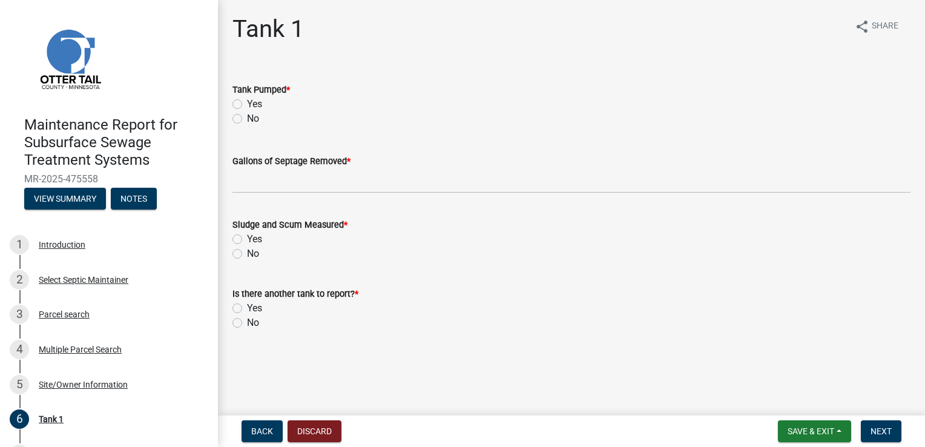
click at [255, 100] on label "Yes" at bounding box center [254, 104] width 15 height 15
click at [255, 100] on input "Yes" at bounding box center [251, 101] width 8 height 8
radio input "true"
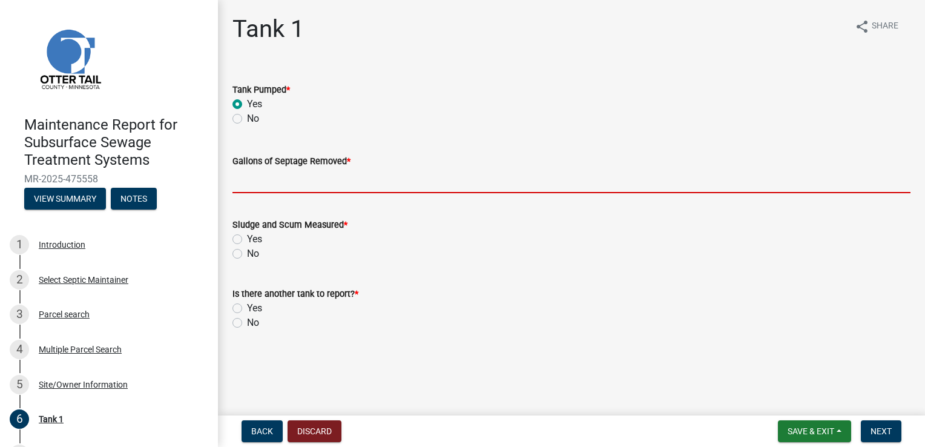
click at [272, 178] on input "Gallons of Septage Removed *" at bounding box center [571, 180] width 678 height 25
type input "1500"
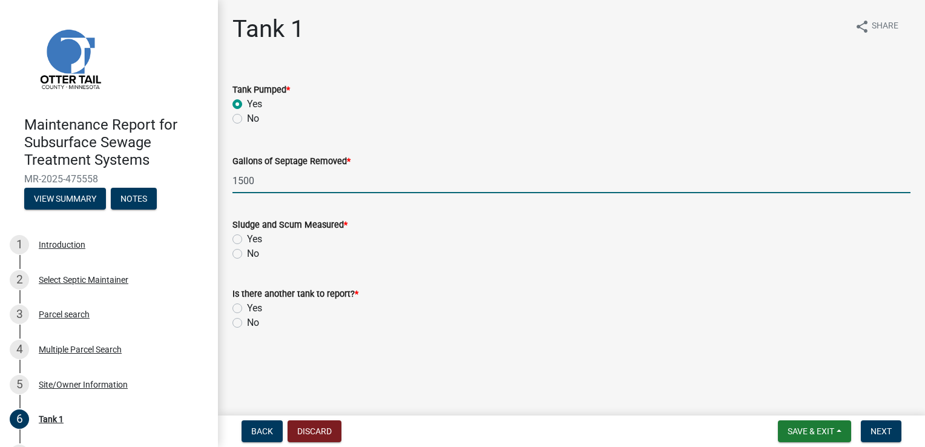
click at [259, 240] on label "Yes" at bounding box center [254, 239] width 15 height 15
click at [255, 240] on input "Yes" at bounding box center [251, 236] width 8 height 8
radio input "true"
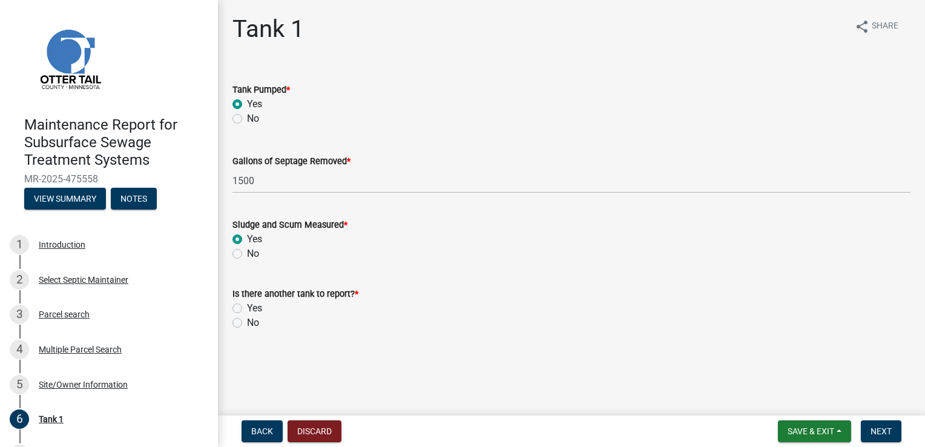
click at [259, 324] on label "No" at bounding box center [253, 322] width 12 height 15
click at [255, 323] on input "No" at bounding box center [251, 319] width 8 height 8
radio input "true"
click at [883, 432] on span "Next" at bounding box center [881, 431] width 21 height 10
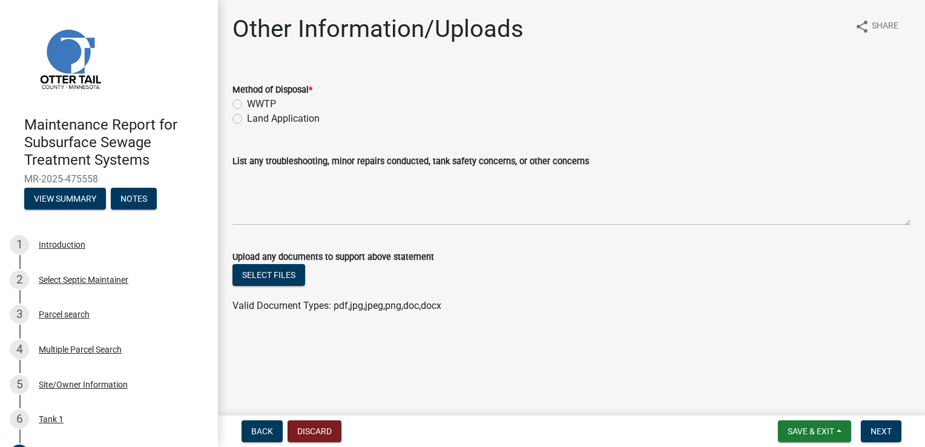
click at [262, 116] on label "Land Application" at bounding box center [283, 118] width 73 height 15
click at [255, 116] on input "Land Application" at bounding box center [251, 115] width 8 height 8
radio input "true"
click at [880, 425] on button "Next" at bounding box center [881, 431] width 41 height 22
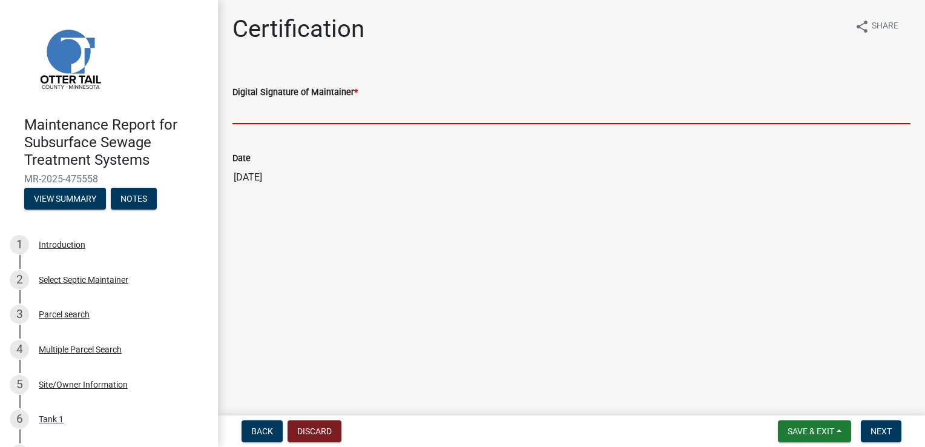
click at [278, 112] on input "Digital Signature of Maintainer *" at bounding box center [571, 111] width 678 height 25
type input "[PERSON_NAME]"
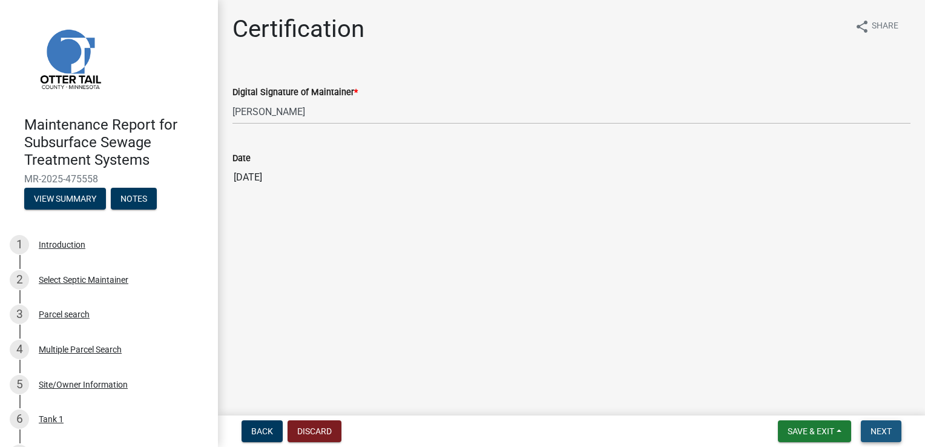
click at [878, 426] on span "Next" at bounding box center [881, 431] width 21 height 10
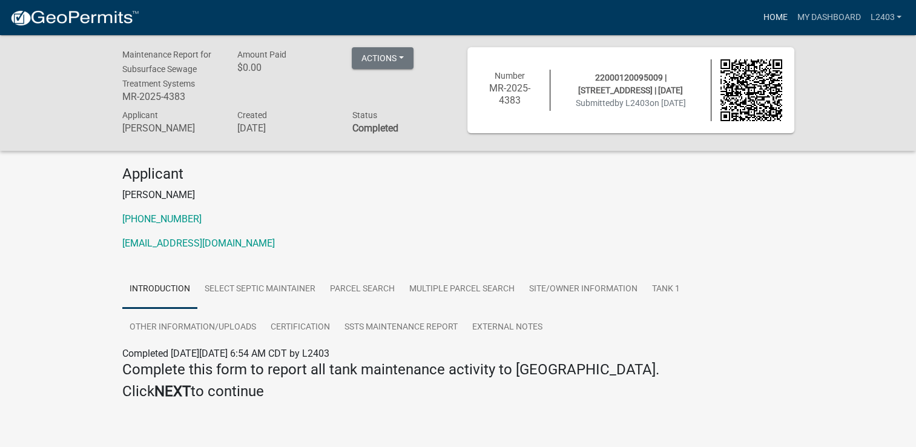
click at [765, 16] on link "Home" at bounding box center [775, 17] width 34 height 23
